Goal: Task Accomplishment & Management: Manage account settings

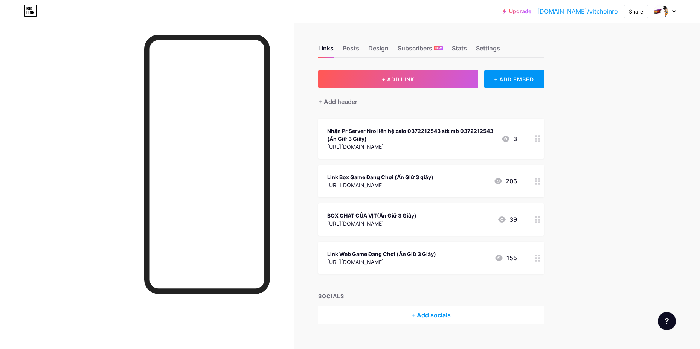
click at [540, 183] on circle at bounding box center [539, 184] width 2 height 2
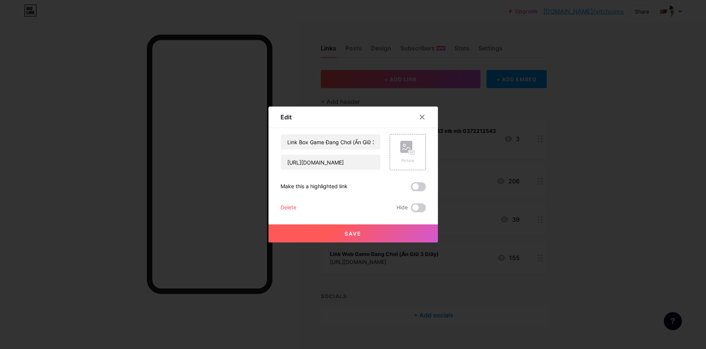
click at [613, 253] on div at bounding box center [353, 174] width 706 height 349
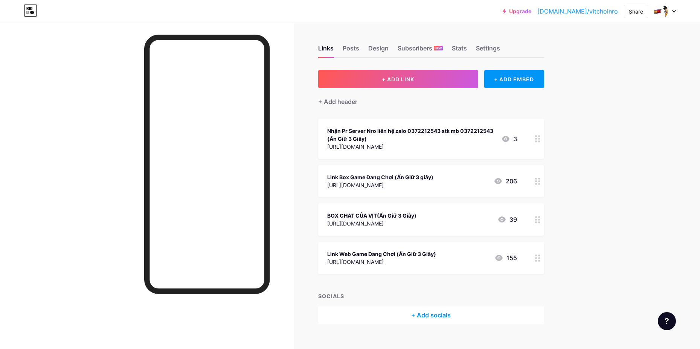
click at [538, 261] on div at bounding box center [537, 258] width 13 height 32
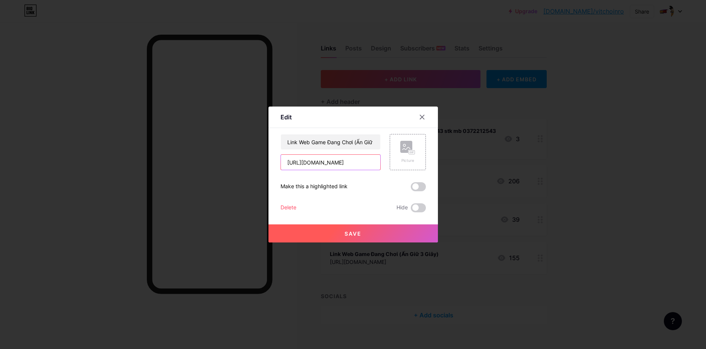
click at [348, 158] on input "[URL][DOMAIN_NAME]" at bounding box center [330, 162] width 99 height 15
paste input "[URL][DOMAIN_NAME]"
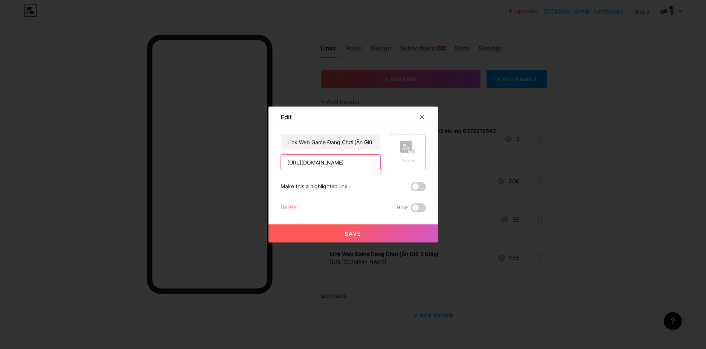
type input "[URL][DOMAIN_NAME]"
drag, startPoint x: 336, startPoint y: 236, endPoint x: 306, endPoint y: 293, distance: 64.0
click at [335, 236] on button "Save" at bounding box center [353, 233] width 169 height 18
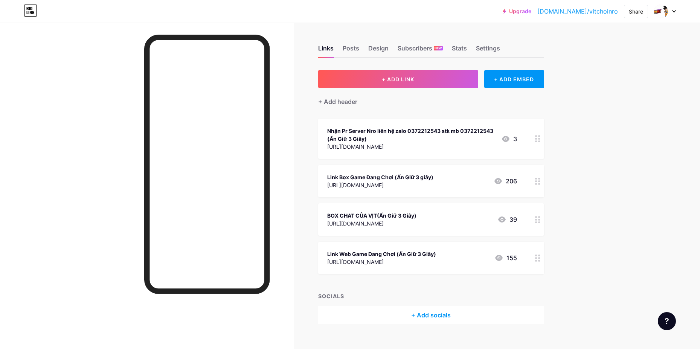
click at [561, 162] on div "Links Posts Design Subscribers NEW Stats Settings + ADD LINK + ADD EMBED + Add …" at bounding box center [288, 192] width 576 height 339
click at [537, 184] on icon at bounding box center [537, 181] width 5 height 7
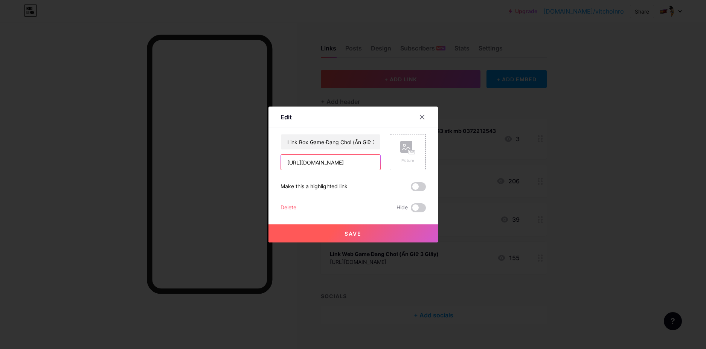
click at [352, 160] on input "[URL][DOMAIN_NAME]" at bounding box center [330, 162] width 99 height 15
paste input "[URL][DOMAIN_NAME]"
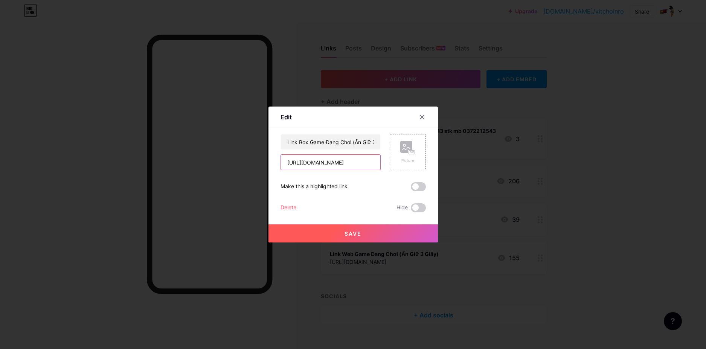
type input "[URL][DOMAIN_NAME]"
click at [351, 236] on span "Save" at bounding box center [353, 233] width 17 height 6
